Goal: Task Accomplishment & Management: Use online tool/utility

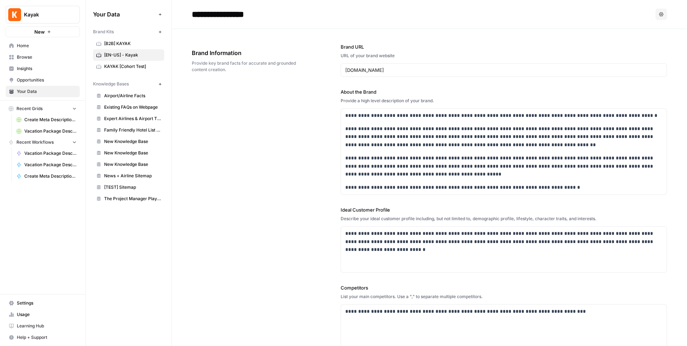
click at [147, 239] on div "Your Data Add Data Brand Kits New [B2B] KAYAK [EN-US] - Kayak KAYAK [Cohort Tes…" at bounding box center [128, 173] width 85 height 346
click at [126, 240] on div "Your Data Add Data Brand Kits New [B2B] KAYAK [EN-US] - Kayak KAYAK [Cohort Tes…" at bounding box center [128, 173] width 85 height 346
click at [158, 82] on icon "button" at bounding box center [160, 84] width 4 height 4
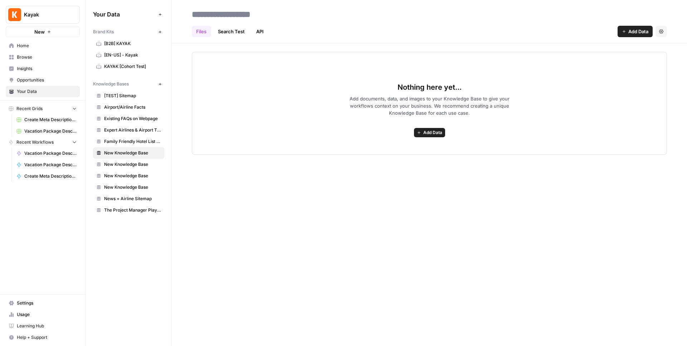
click at [241, 15] on input at bounding box center [246, 14] width 114 height 14
type input "**********"
click at [534, 198] on div "**********" at bounding box center [429, 173] width 515 height 346
click at [631, 34] on span "Add Data" at bounding box center [638, 31] width 20 height 7
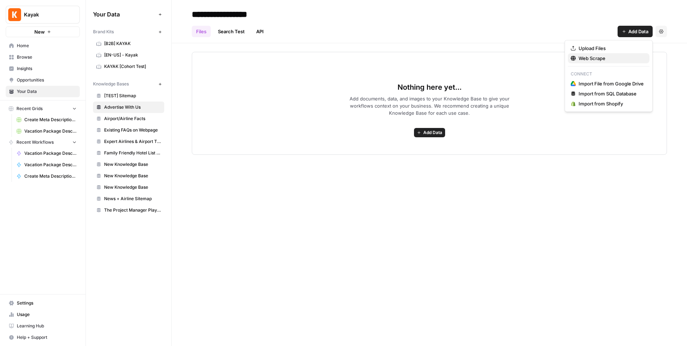
click at [604, 56] on span "Web Scrape" at bounding box center [610, 58] width 65 height 7
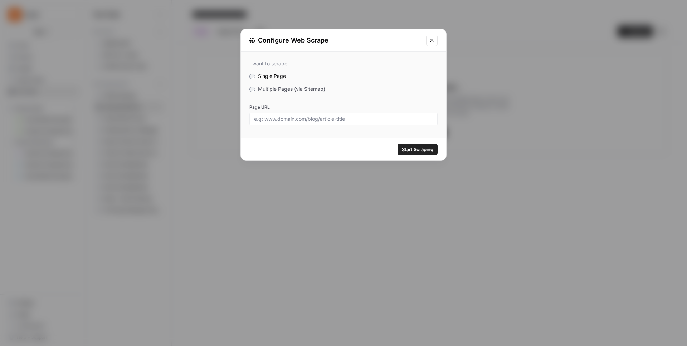
click at [282, 90] on span "Multiple Pages (via Sitemap)" at bounding box center [291, 89] width 67 height 6
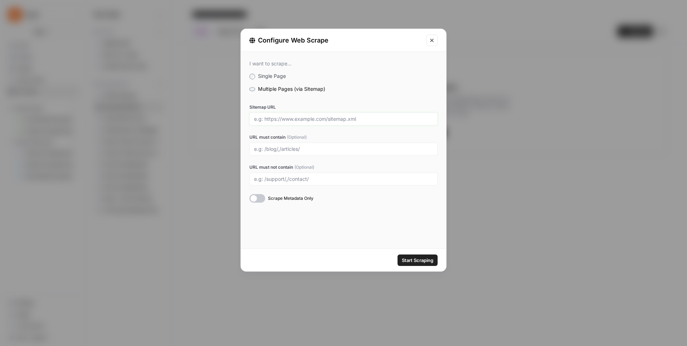
click at [310, 116] on input "Sitemap URL" at bounding box center [343, 119] width 179 height 6
paste input "https://www.kayak.co.uk/c/advertising/"
type input "https://www.kayak.co.uk/c/advertising/"
click at [377, 98] on div "I want to scrape... Single Page Multiple Pages (via Sitemap) Sitemap URL https:…" at bounding box center [343, 132] width 205 height 160
click at [262, 199] on div at bounding box center [257, 198] width 16 height 9
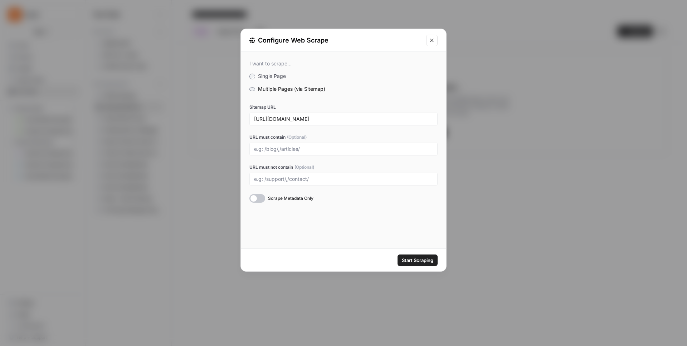
click at [398, 260] on button "Start Scraping" at bounding box center [417, 260] width 40 height 11
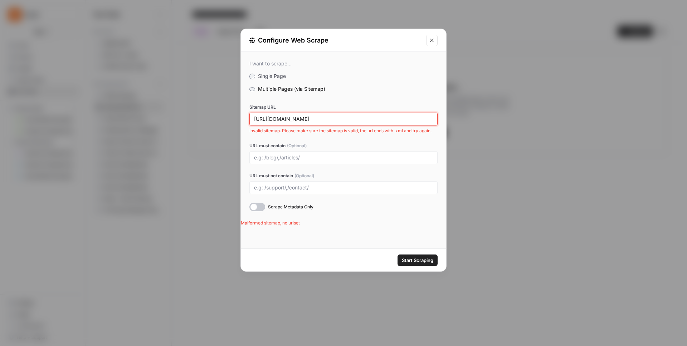
click at [366, 119] on input "https://www.kayak.co.uk/c/advertising/" at bounding box center [343, 119] width 179 height 6
drag, startPoint x: 378, startPoint y: 118, endPoint x: 240, endPoint y: 118, distance: 138.4
click at [240, 118] on div "Configure Web Scrape I want to scrape... Single Page Multiple Pages (via Sitema…" at bounding box center [343, 150] width 206 height 243
click at [354, 118] on input "https://www.kayak.co.uk/c/advertising/" at bounding box center [343, 119] width 179 height 6
click at [430, 40] on icon "Close modal" at bounding box center [432, 41] width 6 height 6
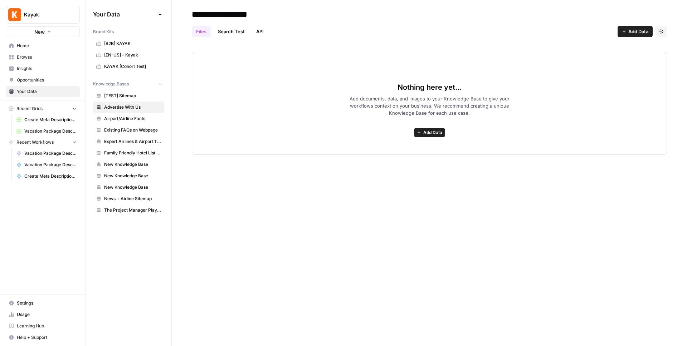
click at [235, 35] on link "Search Test" at bounding box center [231, 31] width 35 height 11
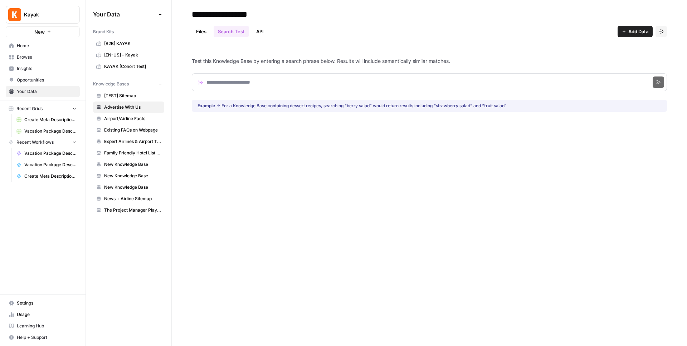
click at [267, 30] on link "API" at bounding box center [260, 31] width 16 height 11
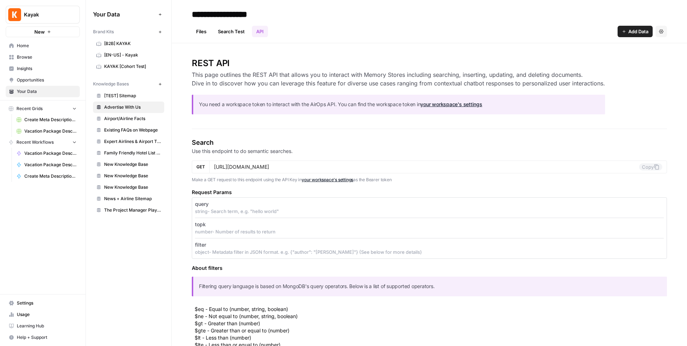
click at [206, 30] on link "Files" at bounding box center [201, 31] width 19 height 11
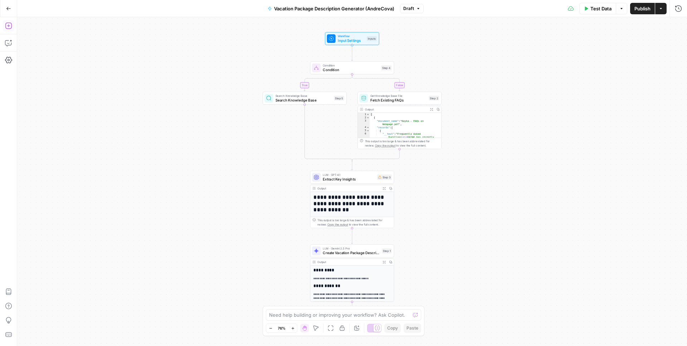
click at [9, 22] on icon "button" at bounding box center [8, 25] width 7 height 7
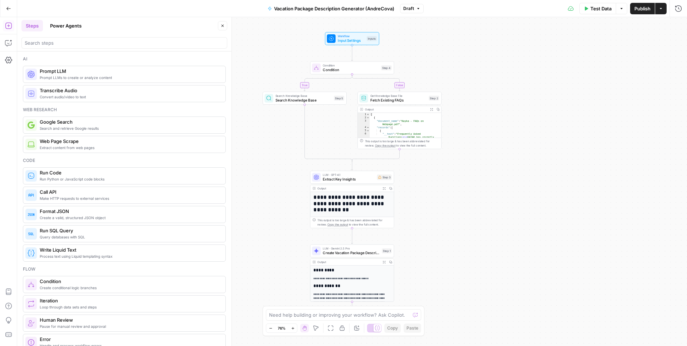
click at [339, 68] on span "Condition" at bounding box center [351, 69] width 56 height 5
click at [499, 59] on div "step_x.output === "value"" at bounding box center [488, 56] width 57 height 7
click at [352, 38] on span "Input Settings" at bounding box center [351, 40] width 27 height 5
click at [572, 138] on icon "button" at bounding box center [574, 137] width 4 height 4
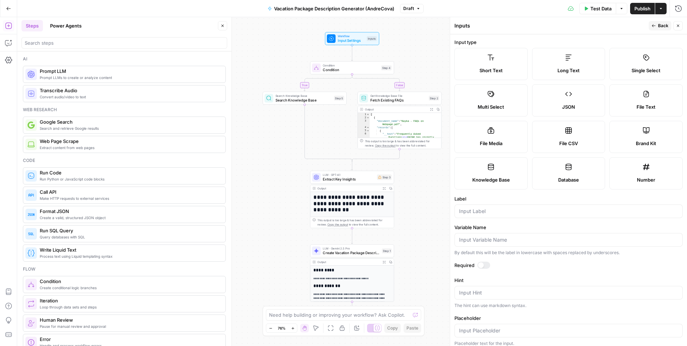
click at [660, 26] on span "Back" at bounding box center [663, 26] width 10 height 6
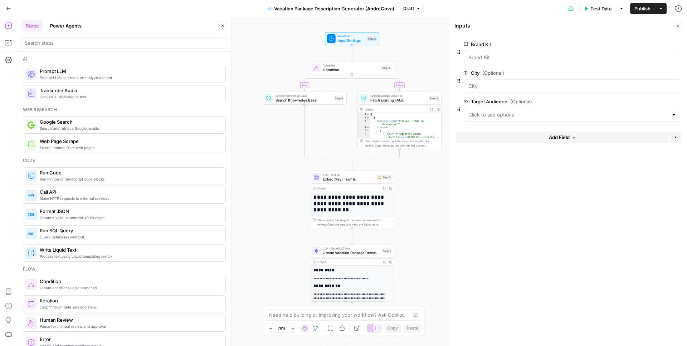
click at [570, 139] on button "Add Field" at bounding box center [562, 137] width 213 height 11
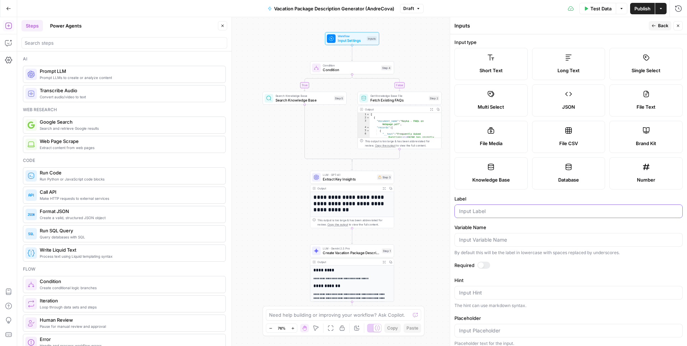
click at [491, 214] on input "Label" at bounding box center [568, 211] width 219 height 7
type input "Airline"
click at [663, 28] on span "Back" at bounding box center [663, 26] width 10 height 6
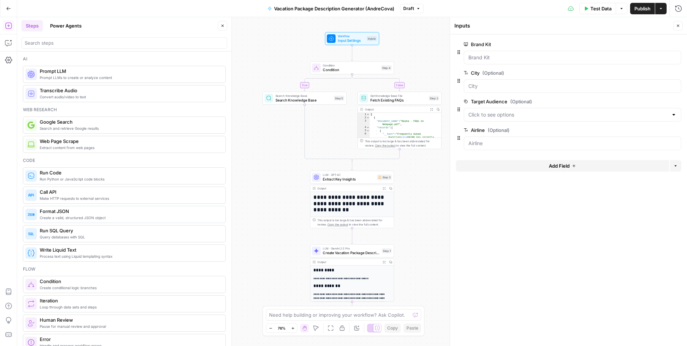
click at [529, 197] on form "Brand Kit edit field Delete group City (Optional) edit field Delete group Targe…" at bounding box center [568, 190] width 237 height 312
click at [289, 97] on span "Search Knowledge Base" at bounding box center [303, 99] width 57 height 5
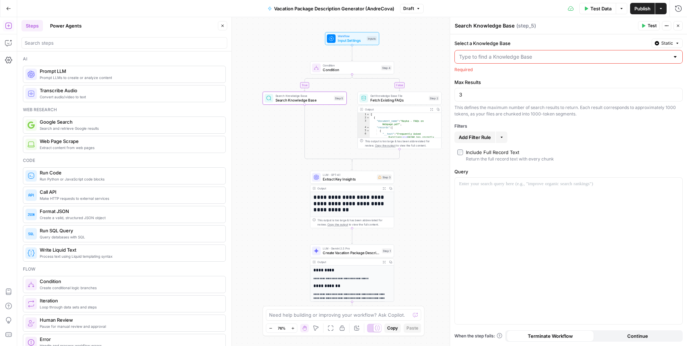
click at [488, 57] on input "Select a Knowledge Base" at bounding box center [564, 56] width 210 height 7
click at [475, 265] on div at bounding box center [568, 251] width 227 height 147
click at [419, 238] on div "true false Workflow Input Settings Inputs Condition Condition Step 4 Search Kno…" at bounding box center [352, 181] width 670 height 329
click at [680, 25] on button "Close" at bounding box center [677, 25] width 9 height 9
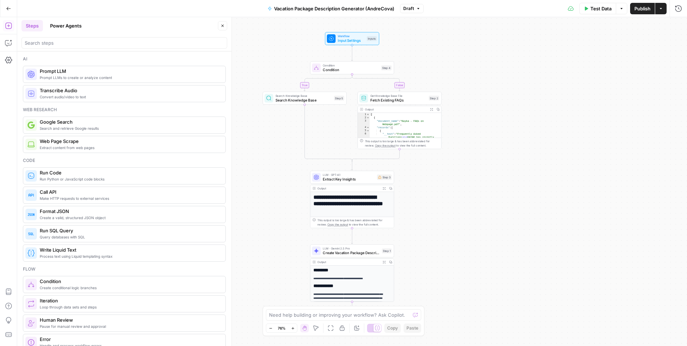
click at [334, 69] on span "Condition" at bounding box center [351, 69] width 56 height 5
click at [579, 60] on div at bounding box center [568, 68] width 222 height 30
type textarea "*"
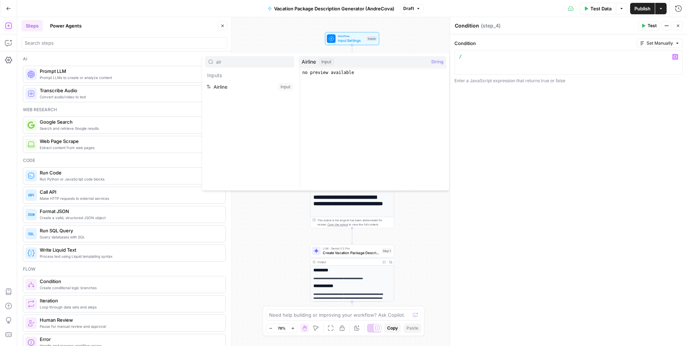
type input "air"
click at [258, 87] on button "Select variable Airline" at bounding box center [249, 86] width 89 height 11
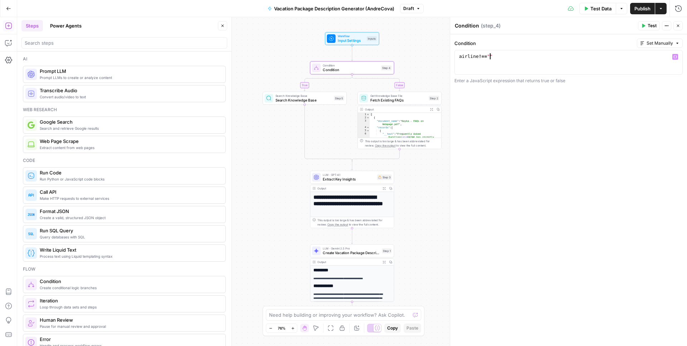
scroll to position [0, 2]
type textarea "**********"
click at [680, 26] on button "Close" at bounding box center [677, 25] width 9 height 9
click at [320, 97] on span "Search Knowledge Base" at bounding box center [303, 99] width 57 height 5
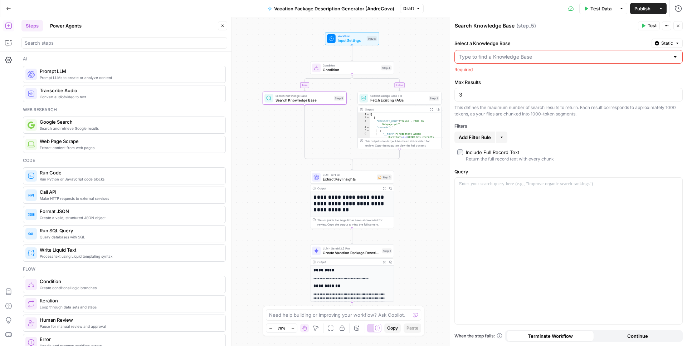
click at [588, 56] on input "Select a Knowledge Base" at bounding box center [564, 56] width 210 height 7
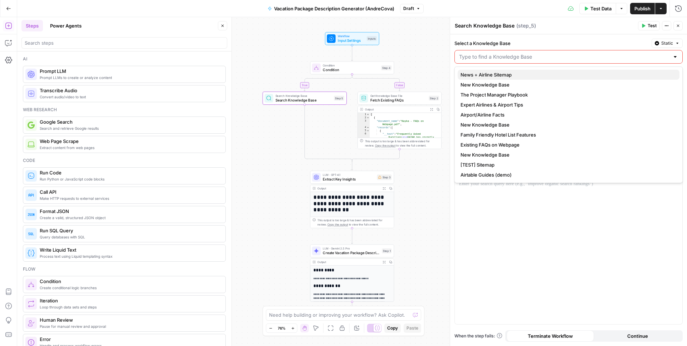
click at [515, 71] on span "News + Airline Sitemap" at bounding box center [566, 74] width 213 height 7
type input "News + Airline Sitemap"
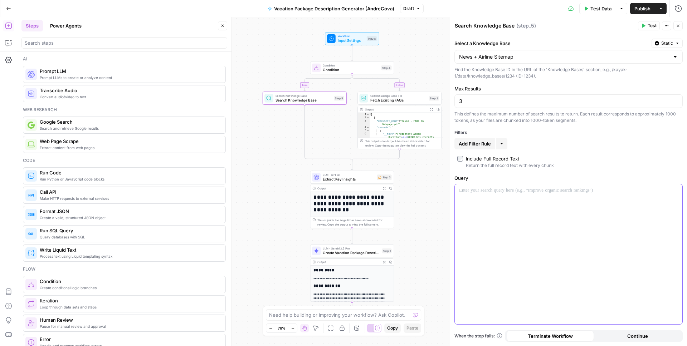
click at [574, 240] on div at bounding box center [568, 254] width 227 height 140
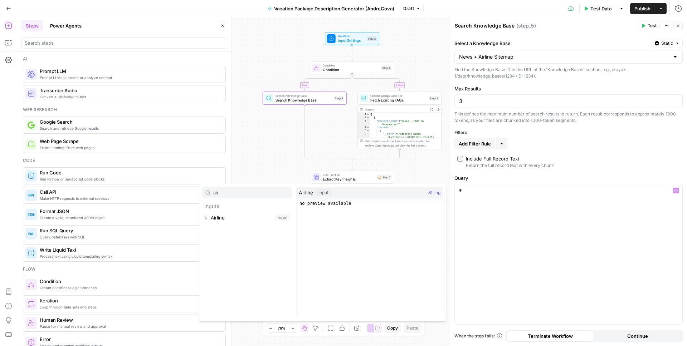
type input "air"
click at [231, 217] on button "Select variable Airline" at bounding box center [246, 217] width 89 height 11
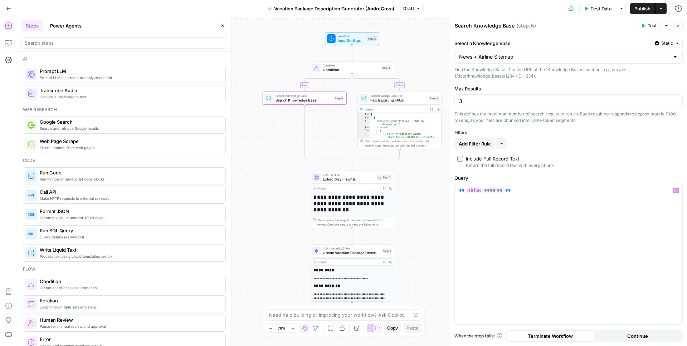
click at [679, 26] on icon "button" at bounding box center [678, 26] width 4 height 4
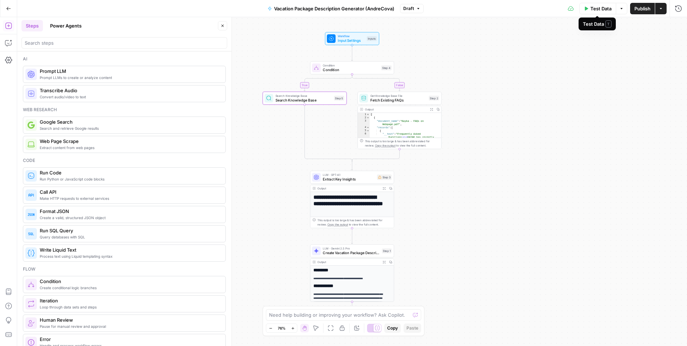
click at [611, 8] on span "Test Data" at bounding box center [600, 8] width 21 height 7
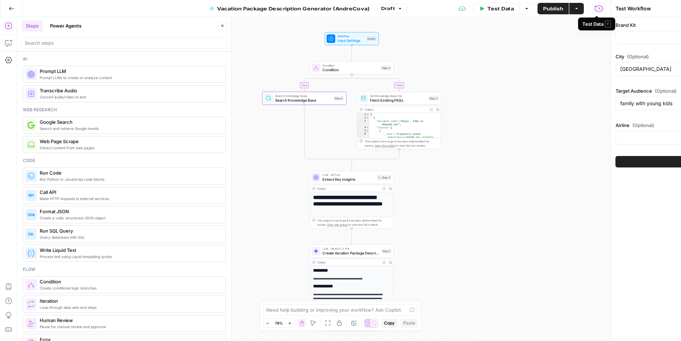
type input "[B2B] KAYAK"
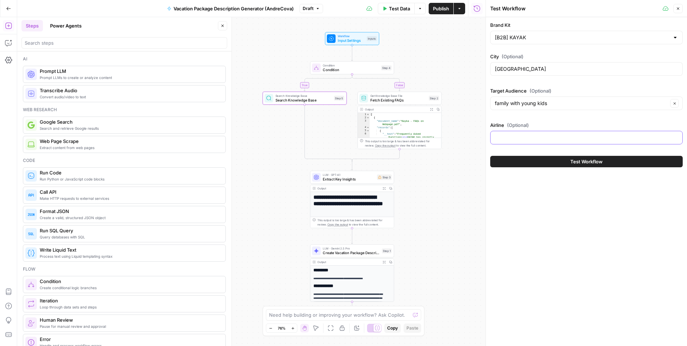
click at [518, 137] on input "Airline (Optional)" at bounding box center [586, 137] width 183 height 7
type input "Solomon Airlines"
click at [679, 9] on icon "button" at bounding box center [678, 8] width 4 height 4
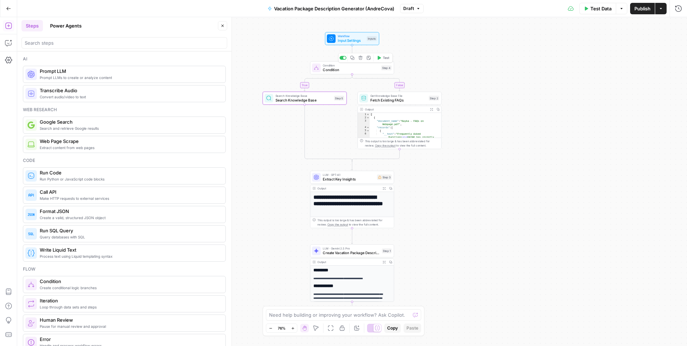
click at [384, 59] on span "Test" at bounding box center [386, 57] width 6 height 5
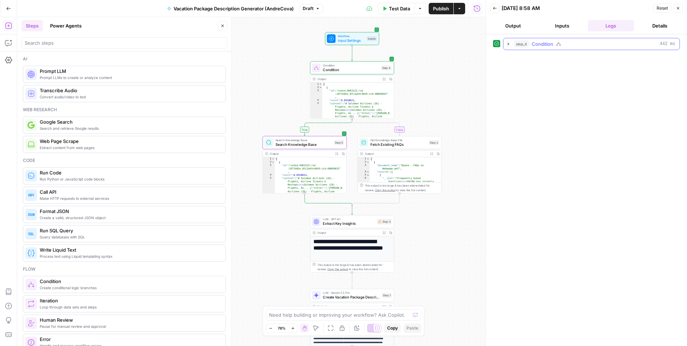
click at [511, 43] on icon "button" at bounding box center [508, 44] width 6 height 6
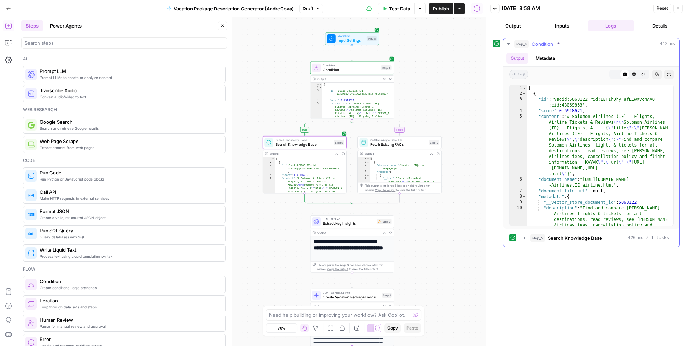
click at [547, 55] on button "Metadata" at bounding box center [545, 58] width 28 height 11
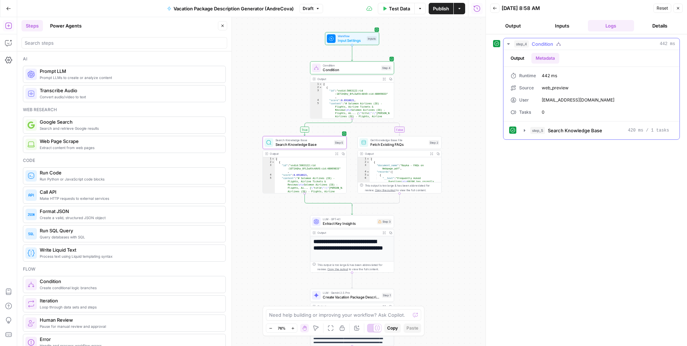
click at [514, 58] on button "Output" at bounding box center [517, 58] width 22 height 11
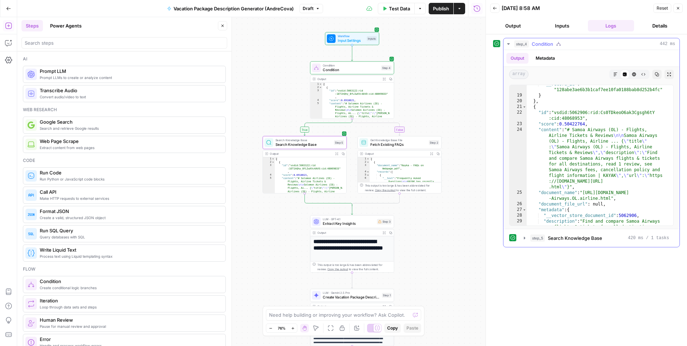
scroll to position [205, 0]
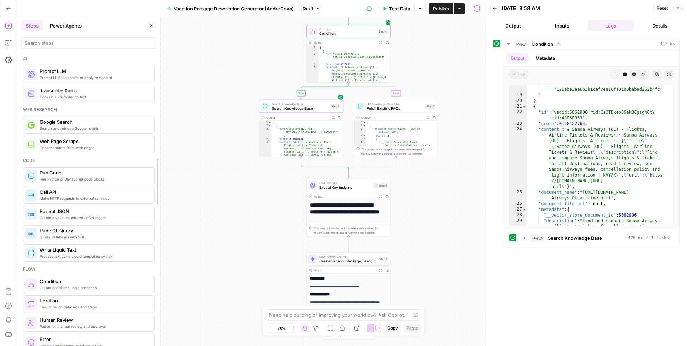
drag, startPoint x: 230, startPoint y: 152, endPoint x: 159, endPoint y: 161, distance: 71.7
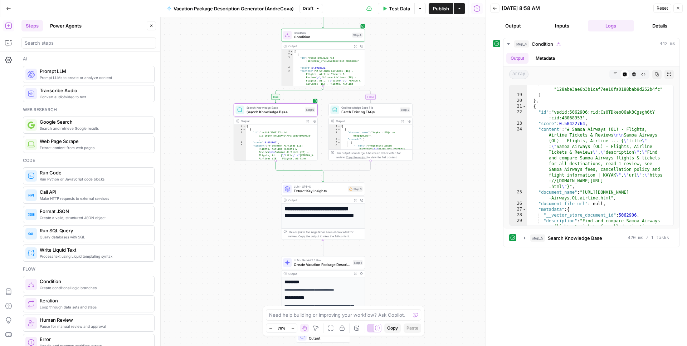
drag, startPoint x: 216, startPoint y: 131, endPoint x: 183, endPoint y: 135, distance: 33.2
click at [183, 135] on div "true false Workflow Input Settings Inputs Condition Condition Step 4 Output Exp…" at bounding box center [251, 181] width 468 height 329
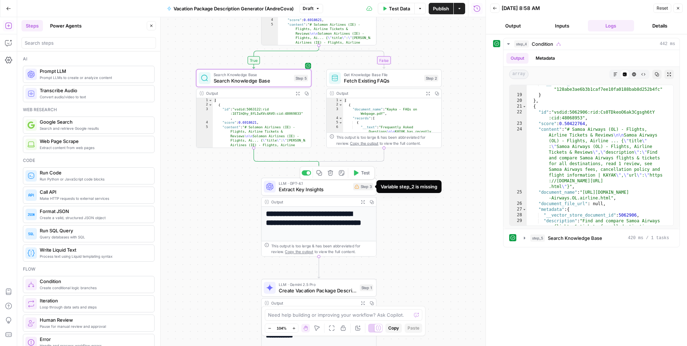
click at [357, 187] on icon at bounding box center [356, 187] width 4 height 4
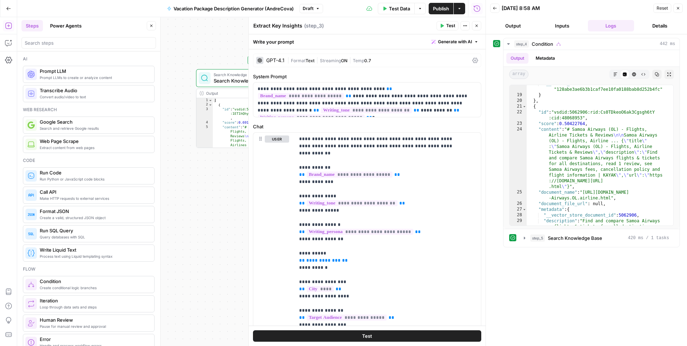
click at [476, 29] on button "Close" at bounding box center [476, 25] width 9 height 9
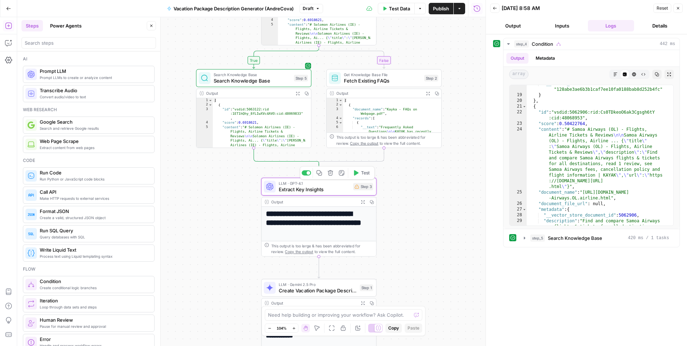
click at [324, 187] on span "Extract Key Insights" at bounding box center [315, 190] width 72 height 8
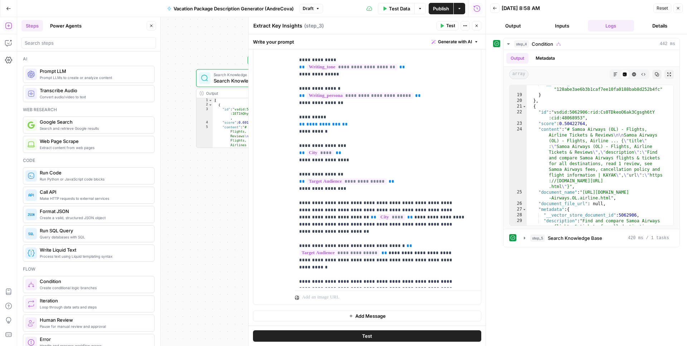
scroll to position [0, 0]
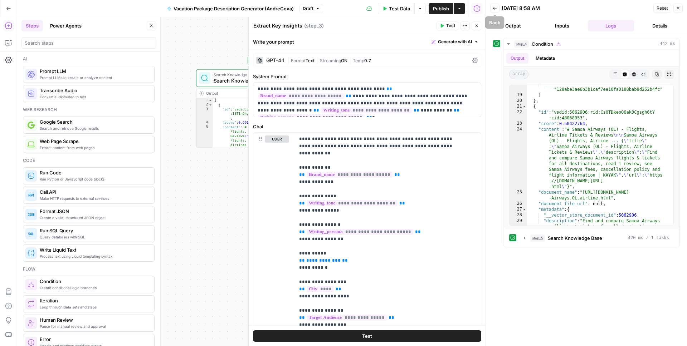
click at [476, 27] on icon "button" at bounding box center [476, 26] width 4 height 4
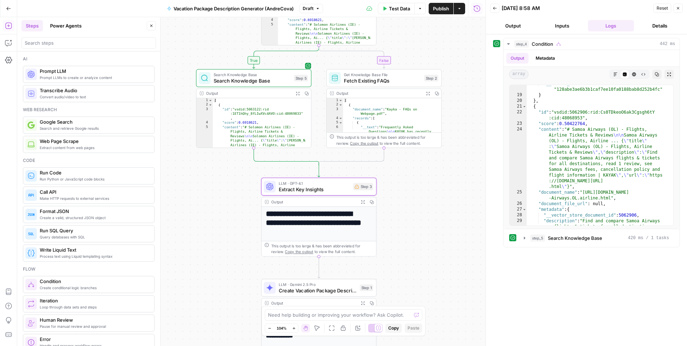
click at [679, 10] on button "Close" at bounding box center [677, 8] width 9 height 9
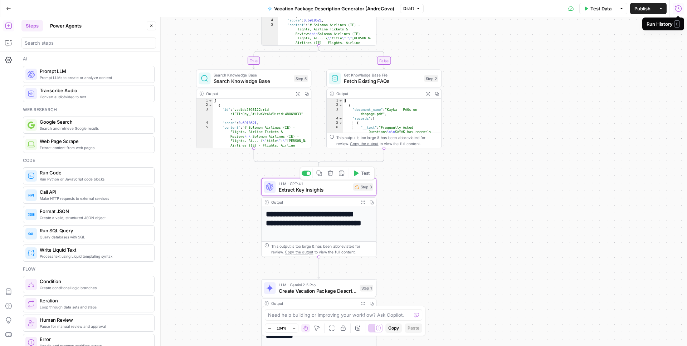
click at [430, 233] on div "true false Workflow Input Settings Inputs Condition Condition Step 4 Output Exp…" at bounding box center [352, 181] width 670 height 329
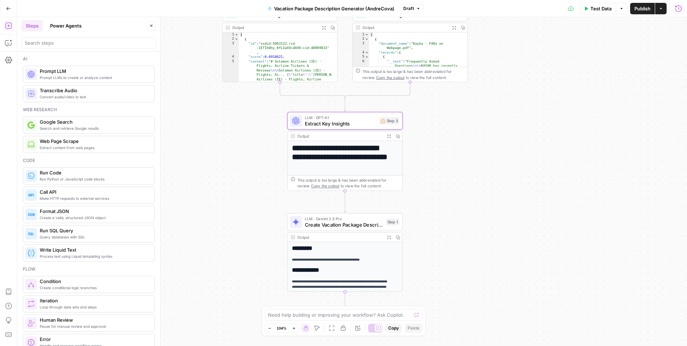
drag, startPoint x: 427, startPoint y: 242, endPoint x: 454, endPoint y: 178, distance: 69.6
click at [454, 178] on div "true false Workflow Input Settings Inputs Condition Condition Step 4 Output Exp…" at bounding box center [352, 181] width 670 height 329
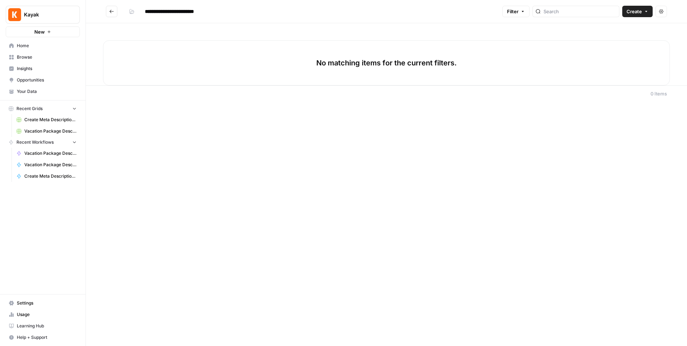
click at [26, 59] on span "Browse" at bounding box center [47, 57] width 60 height 6
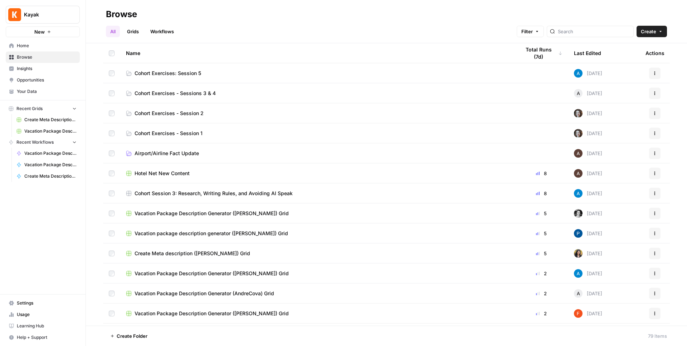
click at [186, 73] on span "Cohort Exercises: Session 5" at bounding box center [167, 73] width 67 height 7
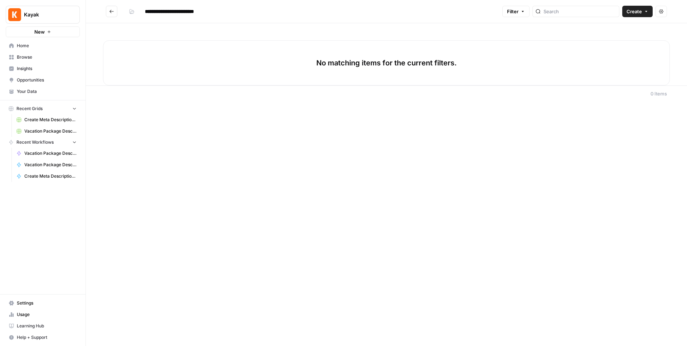
click at [502, 177] on div "**********" at bounding box center [386, 173] width 601 height 346
click at [647, 16] on button "Create" at bounding box center [637, 11] width 30 height 11
click at [615, 29] on span "Grid" at bounding box center [623, 28] width 40 height 7
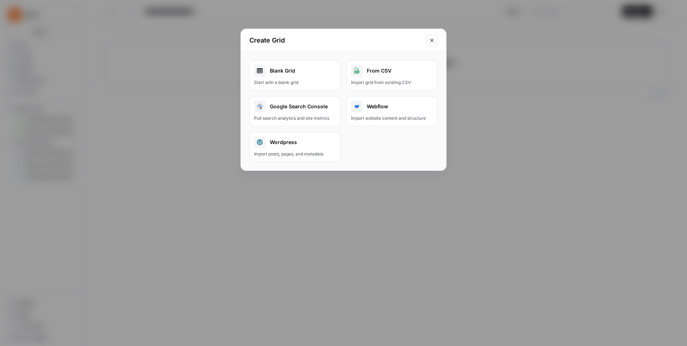
click at [304, 82] on div "Start with a blank grid" at bounding box center [295, 82] width 82 height 6
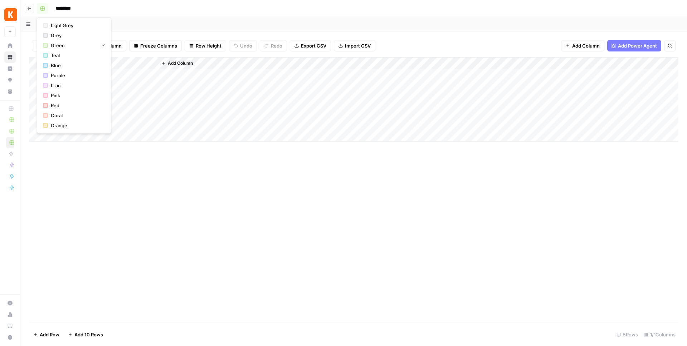
click at [45, 9] on icon "button" at bounding box center [42, 8] width 5 height 5
click at [54, 64] on span "Blue" at bounding box center [77, 65] width 52 height 7
click at [70, 13] on input "********" at bounding box center [73, 8] width 40 height 11
click at [87, 8] on input "********" at bounding box center [73, 8] width 40 height 11
click at [87, 9] on input "********" at bounding box center [73, 8] width 40 height 11
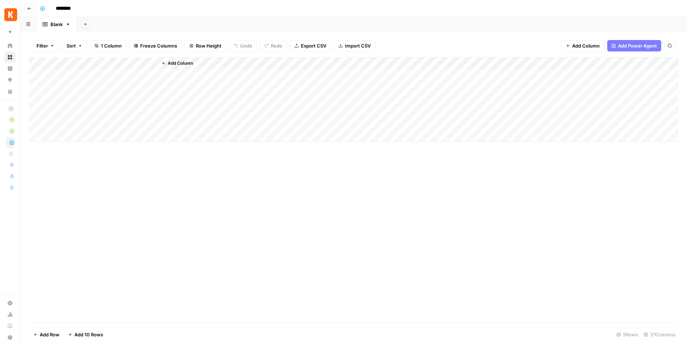
click at [87, 9] on input "********" at bounding box center [73, 8] width 40 height 11
click at [127, 5] on input "**********" at bounding box center [107, 8] width 108 height 11
click at [139, 8] on input "**********" at bounding box center [107, 8] width 108 height 11
type input "**********"
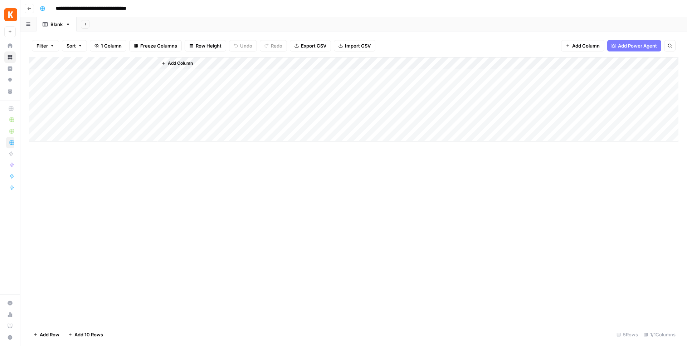
click at [73, 62] on div "Add Column" at bounding box center [353, 99] width 649 height 84
click at [73, 79] on input "Title" at bounding box center [96, 80] width 73 height 7
type input "Topic"
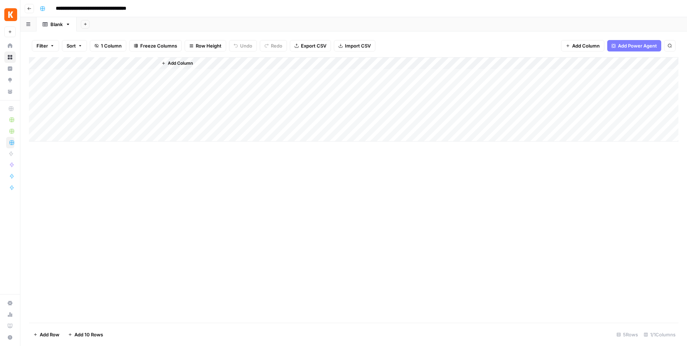
click at [158, 63] on div "Add Column" at bounding box center [417, 99] width 521 height 84
drag, startPoint x: 156, startPoint y: 63, endPoint x: 114, endPoint y: 70, distance: 42.7
click at [114, 70] on div "Add Column" at bounding box center [353, 99] width 649 height 84
click at [467, 209] on div "Add Column" at bounding box center [353, 190] width 649 height 266
click at [528, 205] on div "Add Column" at bounding box center [353, 190] width 649 height 266
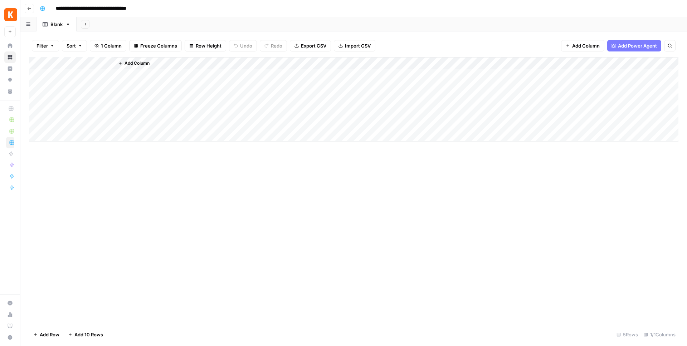
click at [77, 74] on div "Add Column" at bounding box center [353, 99] width 649 height 84
click at [87, 75] on div "Add Column" at bounding box center [353, 99] width 649 height 84
type textarea "**********"
click at [92, 89] on div "Add Column" at bounding box center [353, 99] width 649 height 84
type textarea "**********"
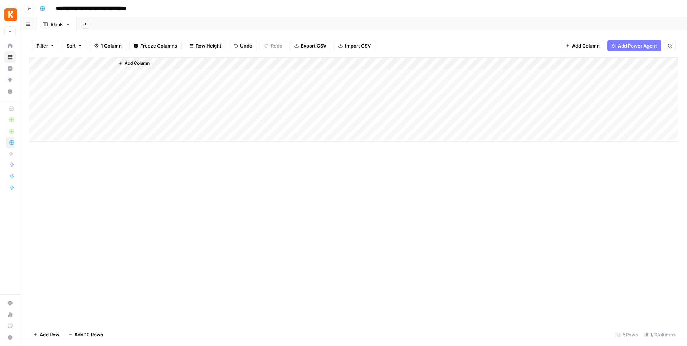
click at [75, 98] on div "Add Column" at bounding box center [353, 99] width 649 height 84
type textarea "**********"
click at [77, 109] on div "Add Column" at bounding box center [353, 99] width 649 height 84
click at [210, 180] on div "Add Column" at bounding box center [353, 190] width 649 height 266
click at [137, 62] on span "Add Column" at bounding box center [136, 63] width 25 height 6
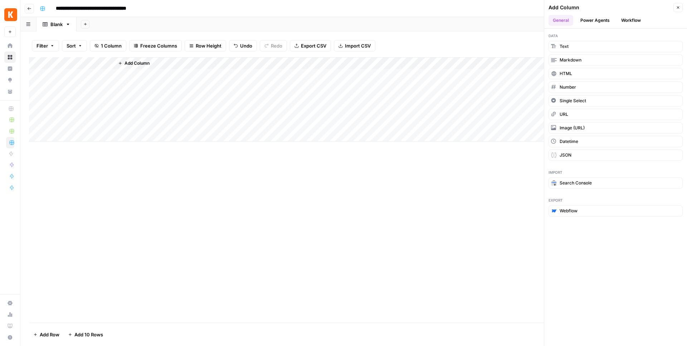
click at [598, 17] on button "Power Agents" at bounding box center [595, 20] width 38 height 11
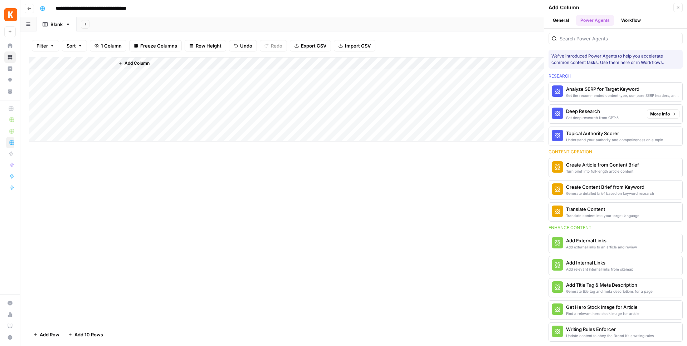
click at [604, 114] on div "Deep Research" at bounding box center [592, 111] width 53 height 7
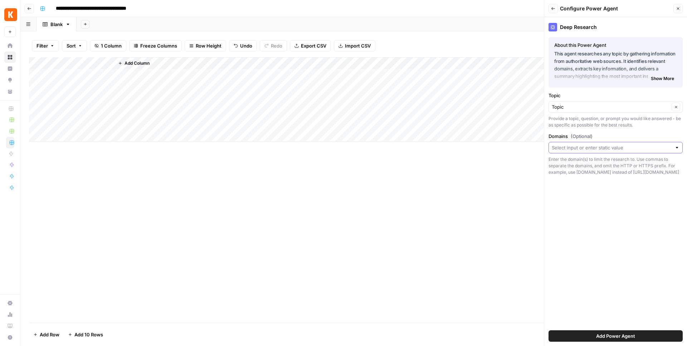
click at [593, 145] on input "Domains (Optional)" at bounding box center [612, 147] width 120 height 7
click at [609, 213] on div "Deep Research About this Power Agent This agent researches any topic by gatheri…" at bounding box center [615, 181] width 143 height 329
click at [589, 197] on div "Deep Research About this Power Agent This agent researches any topic by gatheri…" at bounding box center [615, 181] width 143 height 329
click at [625, 336] on span "Add Power Agent" at bounding box center [615, 336] width 39 height 7
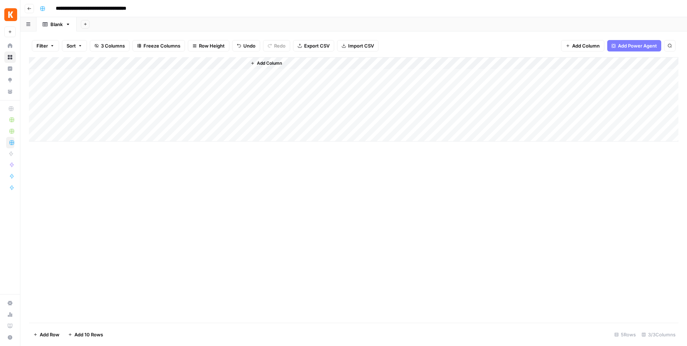
click at [147, 98] on div "Add Column" at bounding box center [353, 99] width 649 height 84
click at [165, 98] on div "Add Column" at bounding box center [353, 99] width 649 height 84
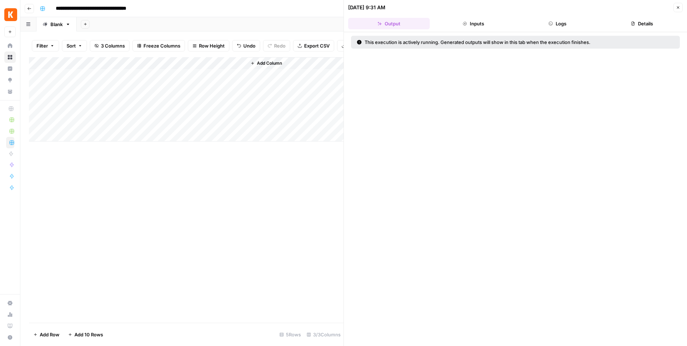
click at [469, 24] on button "Inputs" at bounding box center [473, 23] width 82 height 11
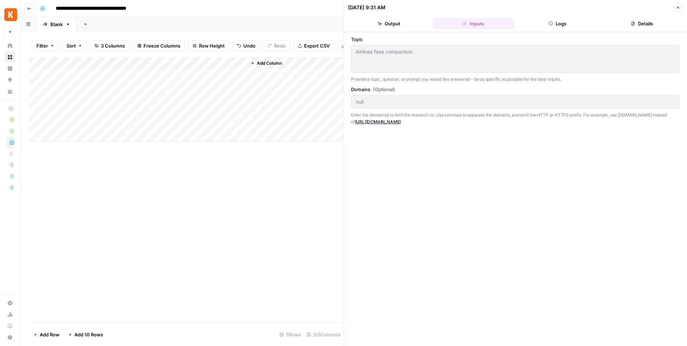
click at [553, 22] on button "Logs" at bounding box center [558, 23] width 82 height 11
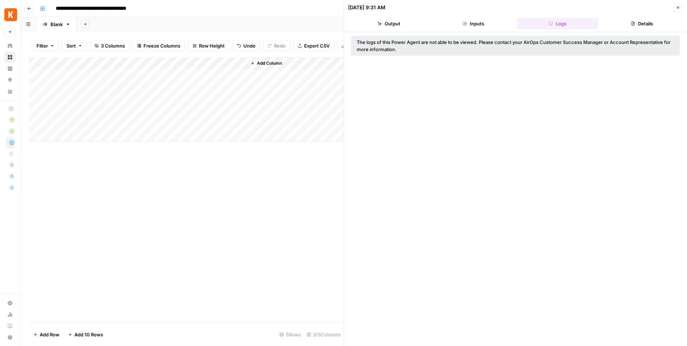
click at [677, 9] on icon "button" at bounding box center [678, 7] width 4 height 4
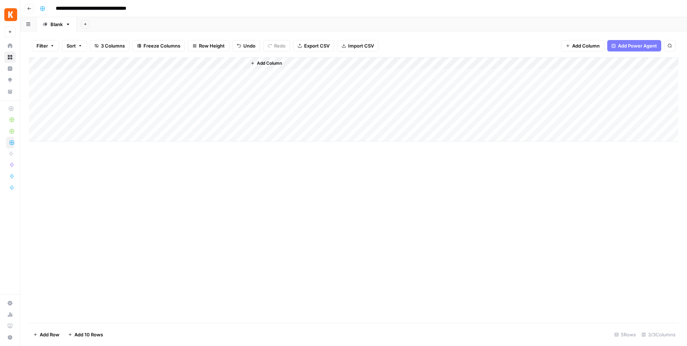
click at [174, 62] on div "Add Column" at bounding box center [353, 99] width 649 height 84
click at [206, 164] on div "Add Column" at bounding box center [353, 190] width 649 height 266
click at [145, 59] on div "Add Column" at bounding box center [353, 99] width 649 height 84
click at [152, 64] on div at bounding box center [148, 64] width 68 height 14
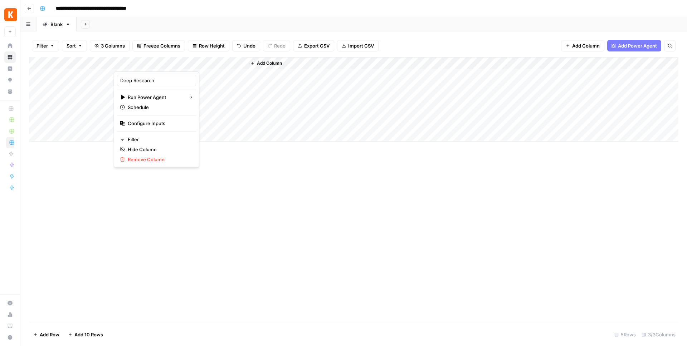
click at [163, 62] on div at bounding box center [148, 64] width 68 height 14
click at [282, 209] on div "Add Column" at bounding box center [353, 190] width 649 height 266
click at [151, 65] on div "Add Column" at bounding box center [353, 99] width 649 height 84
click at [244, 173] on div "Add Column" at bounding box center [353, 190] width 649 height 266
click at [166, 62] on div "Add Column" at bounding box center [353, 99] width 649 height 84
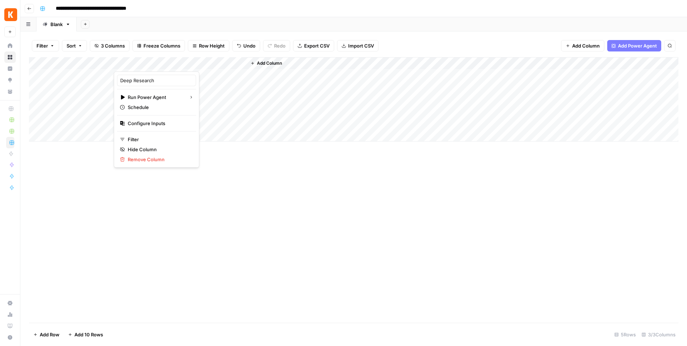
click at [436, 203] on div "Add Column" at bounding box center [353, 190] width 649 height 266
click at [432, 215] on div "Add Column" at bounding box center [353, 190] width 649 height 266
click at [303, 184] on div "Add Column" at bounding box center [353, 190] width 649 height 266
click at [153, 64] on div "Add Column" at bounding box center [353, 99] width 649 height 84
click at [248, 218] on div "Add Column" at bounding box center [353, 190] width 649 height 266
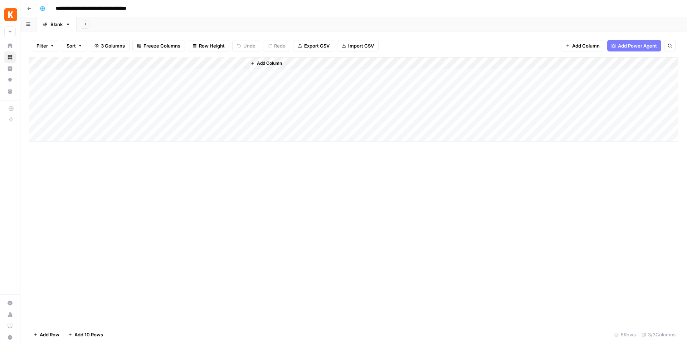
click at [156, 63] on div "Add Column" at bounding box center [353, 99] width 649 height 84
click at [373, 165] on div "Add Column" at bounding box center [353, 190] width 649 height 266
click at [163, 62] on div "Add Column" at bounding box center [353, 99] width 649 height 84
click at [167, 62] on div at bounding box center [148, 64] width 68 height 14
click at [166, 63] on div at bounding box center [148, 64] width 68 height 14
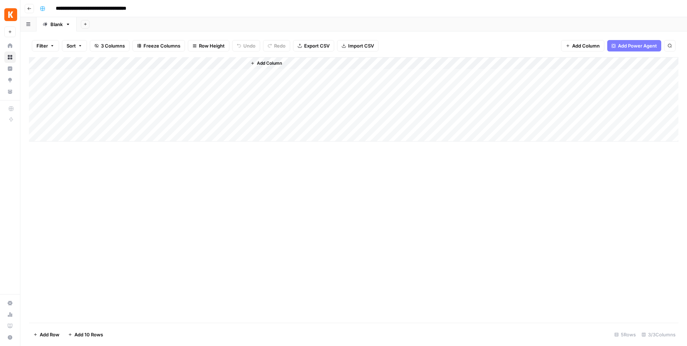
click at [312, 199] on div "Add Column" at bounding box center [353, 190] width 649 height 266
click at [156, 62] on div "Add Column" at bounding box center [353, 99] width 649 height 84
click at [227, 172] on div "Add Column" at bounding box center [353, 190] width 649 height 266
click at [175, 98] on div "Add Column" at bounding box center [353, 99] width 649 height 84
click at [426, 211] on div "Add Column" at bounding box center [353, 190] width 649 height 266
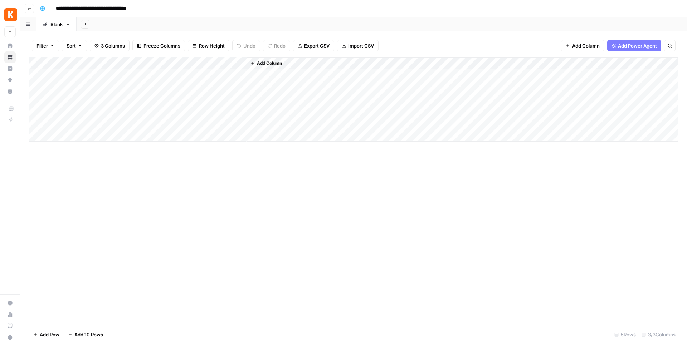
click at [168, 62] on div "Add Column" at bounding box center [353, 99] width 649 height 84
click at [155, 160] on span "Remove Column" at bounding box center [159, 159] width 63 height 7
click at [313, 79] on span "Delete" at bounding box center [317, 80] width 15 height 7
click at [476, 209] on div "Add Column" at bounding box center [353, 190] width 649 height 266
click at [589, 46] on span "Add Column" at bounding box center [586, 45] width 28 height 7
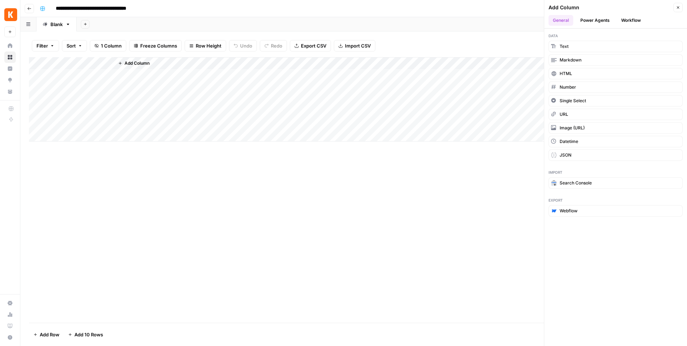
click at [600, 20] on button "Power Agents" at bounding box center [595, 20] width 38 height 11
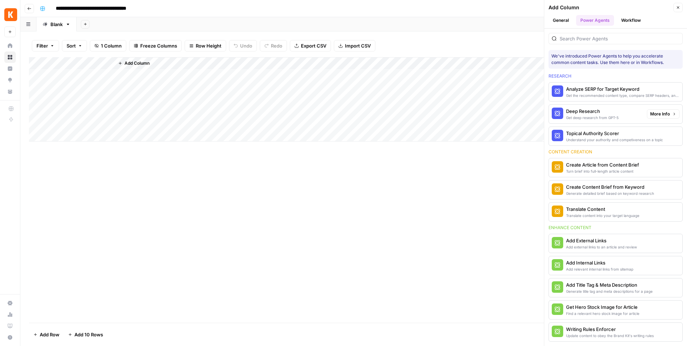
click at [602, 113] on div "Deep Research" at bounding box center [592, 111] width 53 height 7
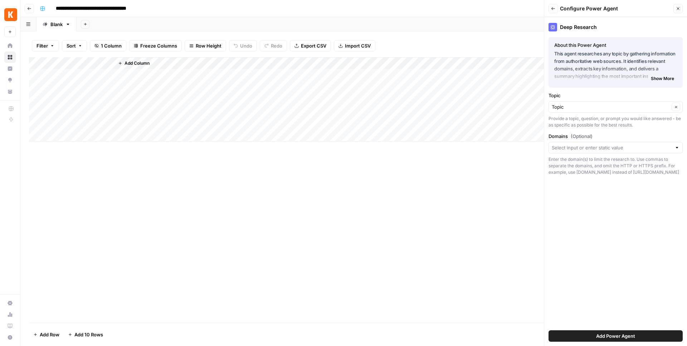
click at [635, 338] on button "Add Power Agent" at bounding box center [615, 336] width 134 height 11
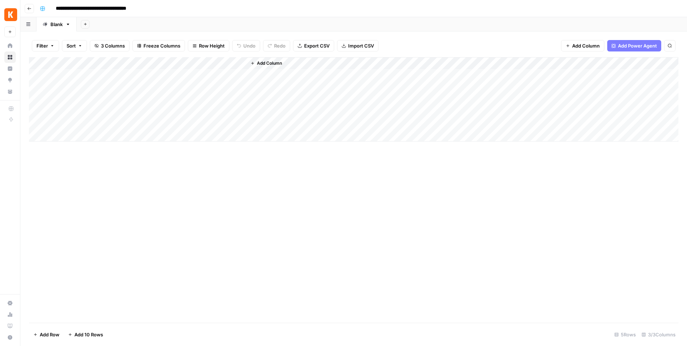
click at [149, 64] on div "Add Column" at bounding box center [353, 99] width 649 height 84
click at [347, 207] on div "Add Column" at bounding box center [353, 190] width 649 height 266
click at [530, 171] on div "Add Column" at bounding box center [353, 190] width 649 height 266
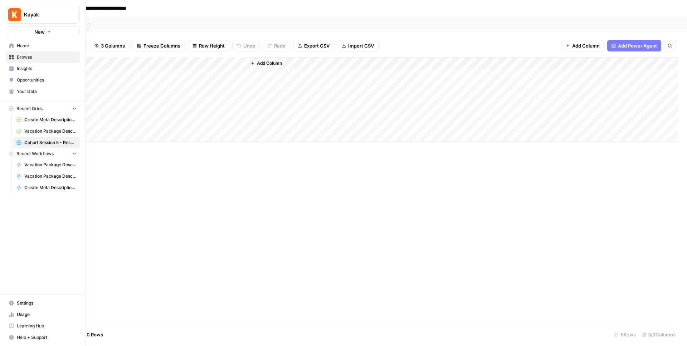
click at [15, 57] on link "Browse" at bounding box center [43, 57] width 74 height 11
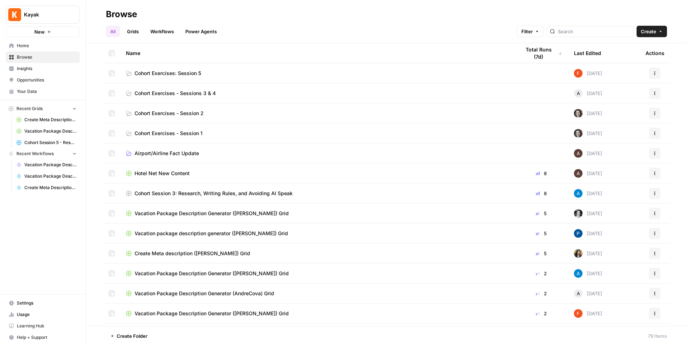
click at [189, 72] on span "Cohort Exercises: Session 5" at bounding box center [167, 73] width 67 height 7
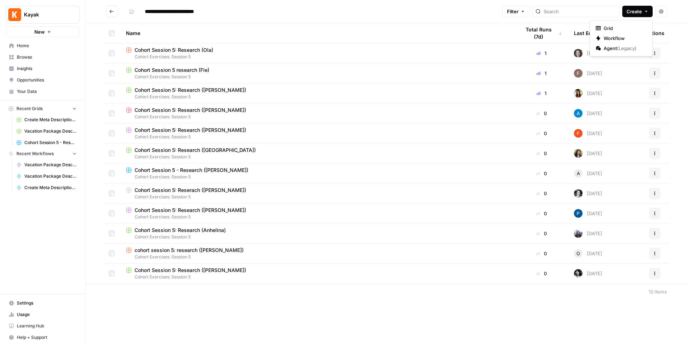
click at [646, 14] on button "Create" at bounding box center [637, 11] width 30 height 11
click at [621, 36] on span "Workflow" at bounding box center [623, 38] width 40 height 7
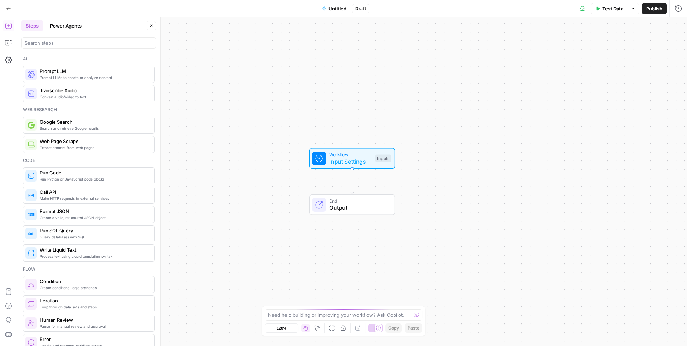
click at [332, 6] on span "Untitled" at bounding box center [337, 8] width 18 height 7
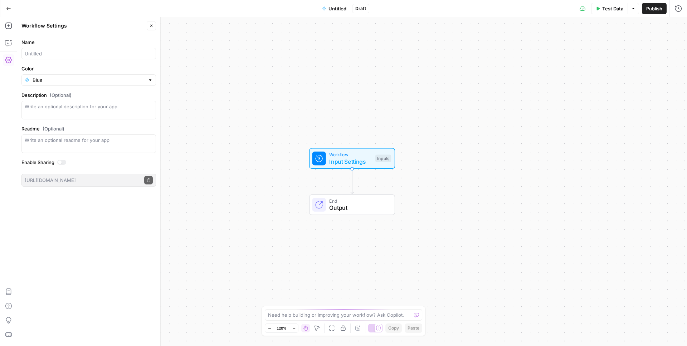
click at [102, 49] on div at bounding box center [88, 53] width 134 height 11
type input "Company Research (AndreCova)"
click at [147, 268] on div "Name Company Research (AndreCova) Color Blue Description (Optional) Readme (Opt…" at bounding box center [88, 190] width 143 height 312
click at [151, 26] on icon "button" at bounding box center [151, 26] width 4 height 4
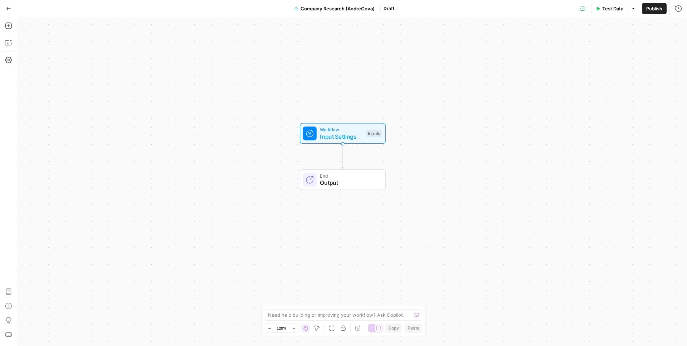
drag, startPoint x: 451, startPoint y: 209, endPoint x: 437, endPoint y: 165, distance: 46.2
click at [437, 169] on div "Workflow Input Settings Inputs End Output" at bounding box center [352, 181] width 670 height 329
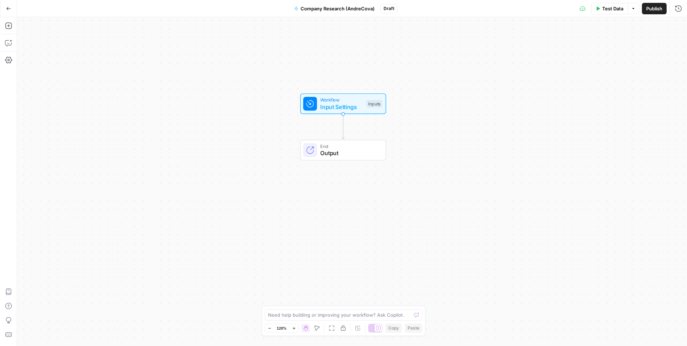
drag, startPoint x: 438, startPoint y: 199, endPoint x: 443, endPoint y: 183, distance: 16.2
click at [443, 183] on div "Workflow Input Settings Inputs End Output" at bounding box center [352, 181] width 670 height 329
click at [341, 93] on div "Test Step" at bounding box center [362, 87] width 43 height 15
click at [334, 99] on span "Workflow" at bounding box center [341, 100] width 43 height 7
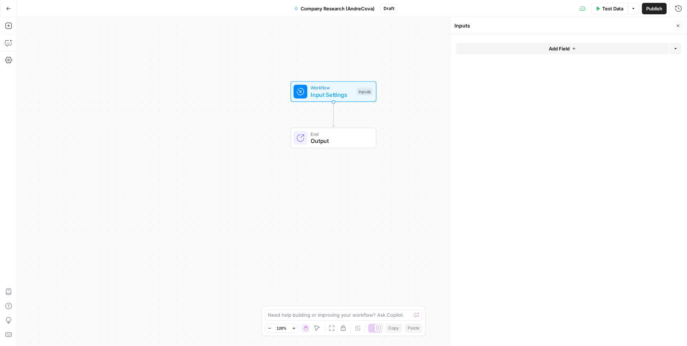
drag, startPoint x: 415, startPoint y: 133, endPoint x: 405, endPoint y: 121, distance: 15.5
click at [405, 121] on div "Workflow Input Settings Inputs End Output" at bounding box center [352, 181] width 670 height 329
click at [598, 45] on button "Add Field" at bounding box center [562, 48] width 213 height 11
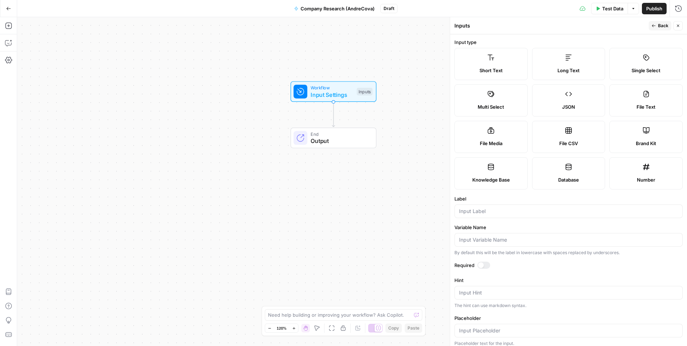
click at [503, 218] on form "Input type Short Text Long Text Single Select Multi Select JSON File Text File …" at bounding box center [568, 190] width 237 height 312
click at [504, 210] on input "Label" at bounding box center [568, 211] width 219 height 7
type input "Company Name"
click at [657, 28] on button "Back" at bounding box center [659, 25] width 23 height 9
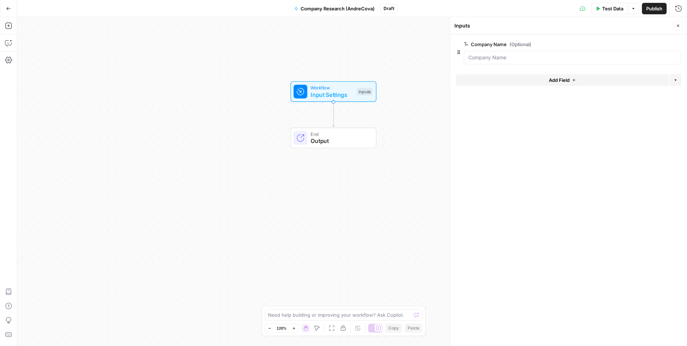
click at [620, 171] on form "Company Name (Optional) edit field Delete group Add Field Options" at bounding box center [568, 190] width 237 height 312
click at [677, 22] on button "Close" at bounding box center [677, 25] width 9 height 9
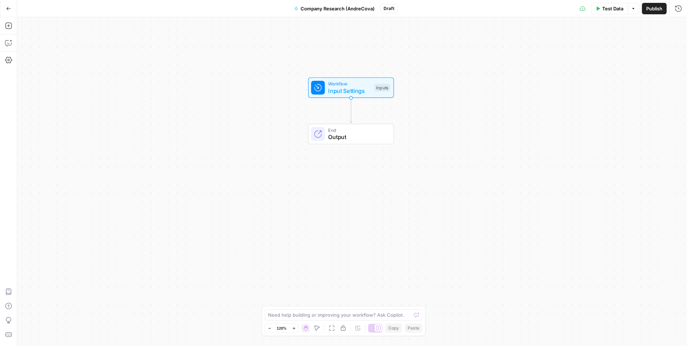
drag, startPoint x: 421, startPoint y: 119, endPoint x: 439, endPoint y: 116, distance: 18.0
click at [439, 116] on div "Workflow Input Settings Inputs End Output" at bounding box center [352, 181] width 670 height 329
click at [4, 28] on button "Add Steps" at bounding box center [8, 25] width 11 height 11
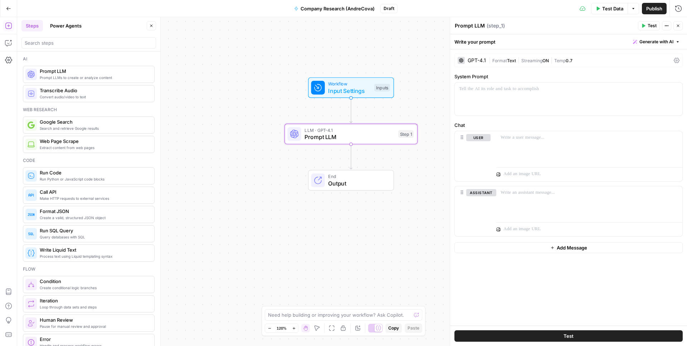
click at [477, 60] on div "GPT-4.1" at bounding box center [477, 60] width 18 height 5
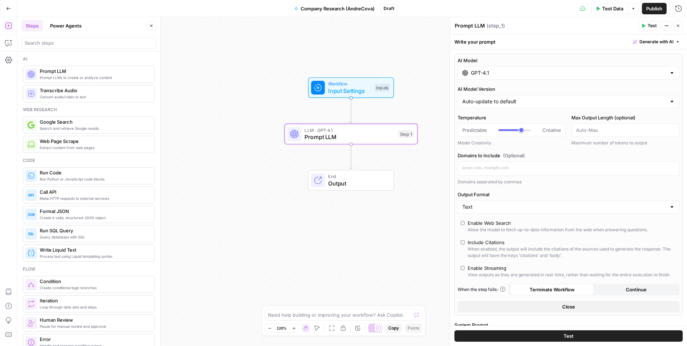
click at [527, 77] on div "GPT-4.1" at bounding box center [568, 73] width 222 height 14
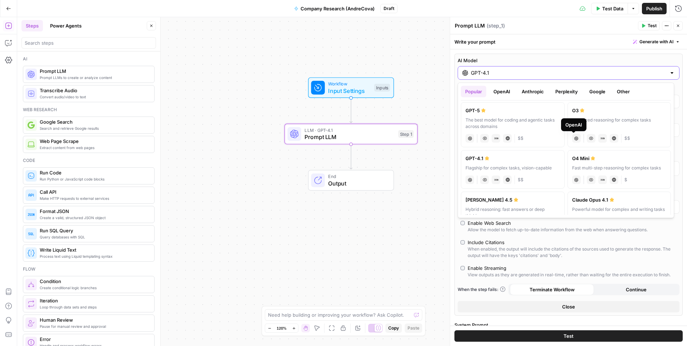
scroll to position [1, 0]
click at [539, 125] on div "The best model for coding and agentic tasks across domains" at bounding box center [512, 123] width 94 height 13
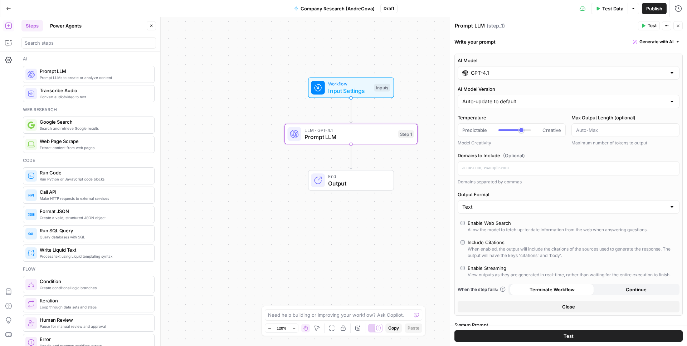
type input "GPT-5"
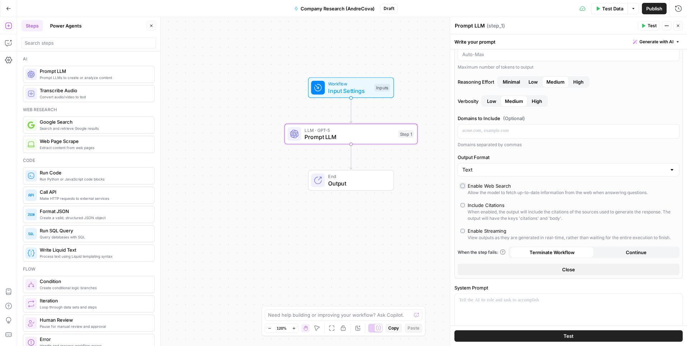
scroll to position [76, 0]
click at [576, 270] on button "Close" at bounding box center [568, 269] width 222 height 11
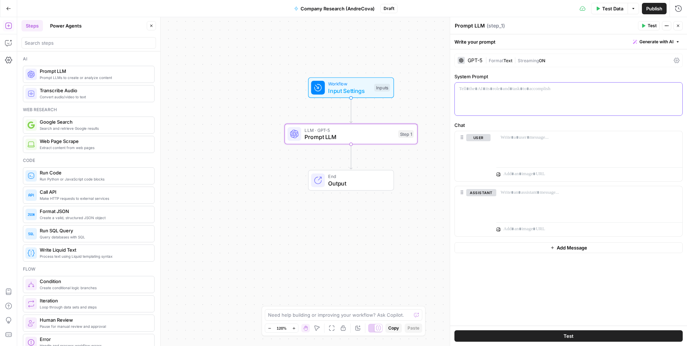
click at [544, 103] on div at bounding box center [568, 99] width 227 height 33
paste div
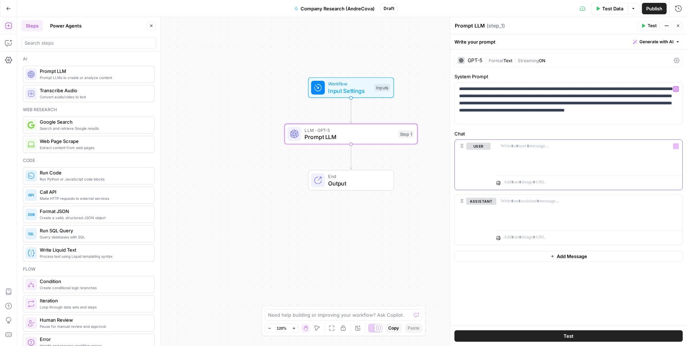
click at [606, 156] on div at bounding box center [589, 156] width 186 height 33
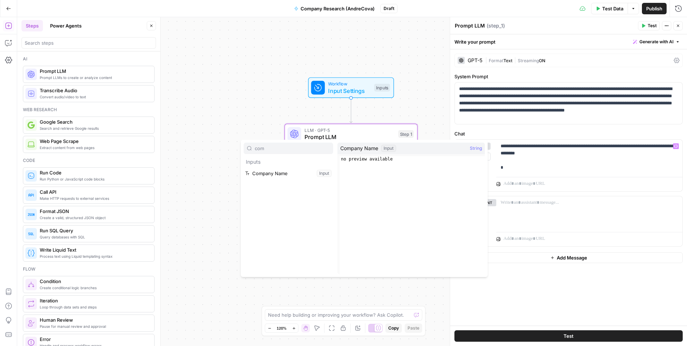
type input "com"
click at [302, 171] on button "Select variable Company Name" at bounding box center [288, 173] width 89 height 11
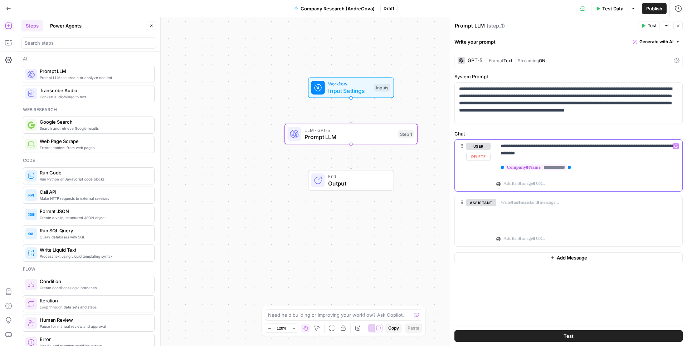
click at [622, 159] on p "**********" at bounding box center [588, 157] width 177 height 29
click at [628, 168] on p "**********" at bounding box center [588, 157] width 177 height 29
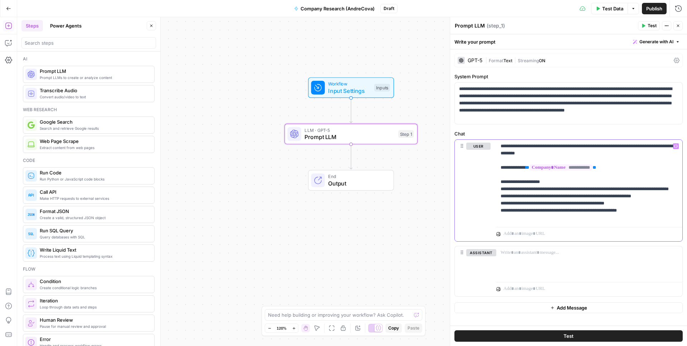
click at [657, 217] on p "**********" at bounding box center [588, 182] width 177 height 79
drag, startPoint x: 568, startPoint y: 237, endPoint x: 490, endPoint y: 234, distance: 78.4
click at [490, 234] on div "**********" at bounding box center [568, 201] width 227 height 123
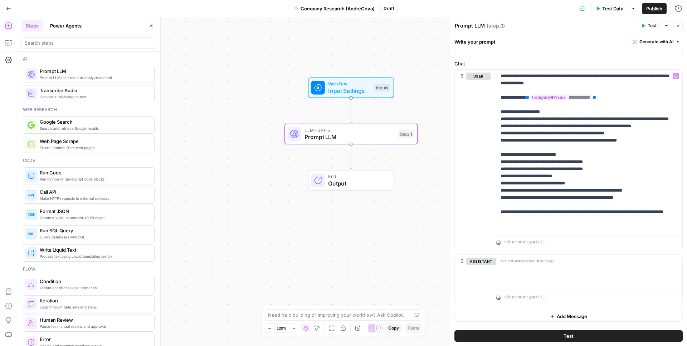
scroll to position [70, 0]
click at [679, 27] on icon "button" at bounding box center [678, 26] width 4 height 4
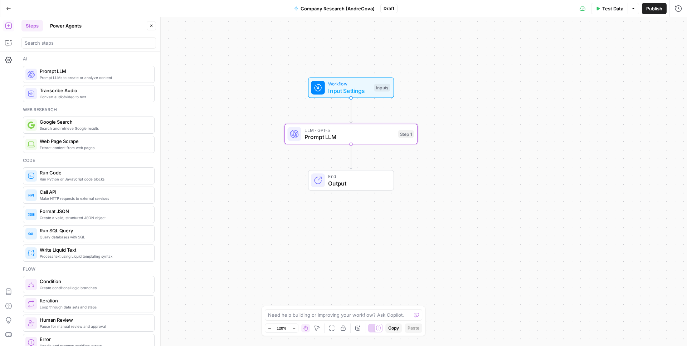
click at [335, 140] on span "Prompt LLM" at bounding box center [349, 137] width 90 height 9
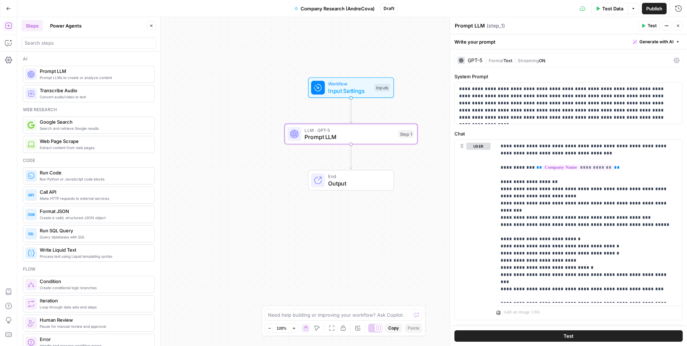
click at [680, 25] on button "Close" at bounding box center [677, 25] width 9 height 9
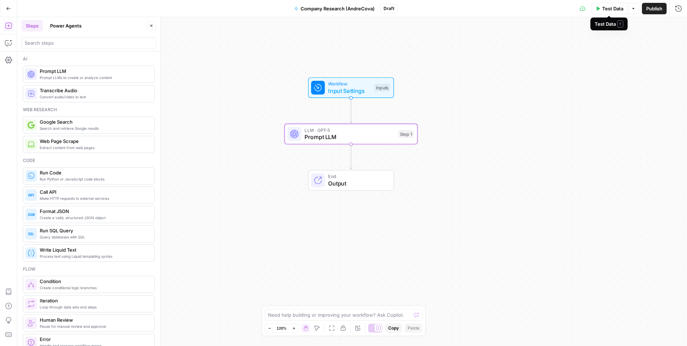
click at [604, 11] on span "Test Data" at bounding box center [612, 8] width 21 height 7
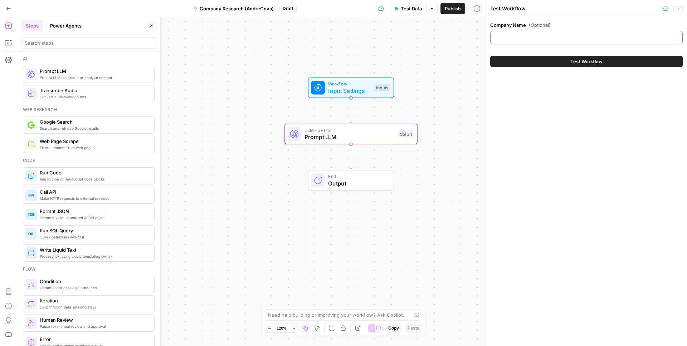
click at [574, 38] on input "Company Name (Optional)" at bounding box center [586, 37] width 183 height 7
click at [538, 38] on input "Company Name (Optional)" at bounding box center [586, 37] width 183 height 7
type input "Skyscanner"
click at [681, 9] on button "Close" at bounding box center [677, 8] width 9 height 9
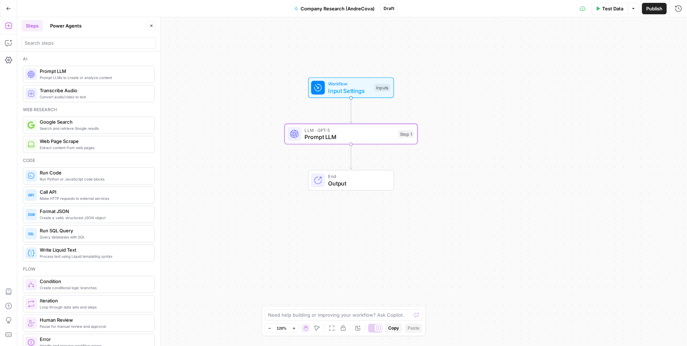
click at [356, 143] on div "LLM · GPT-5 Prompt LLM Step 1 Copy step Delete step Add Note Test" at bounding box center [350, 134] width 133 height 21
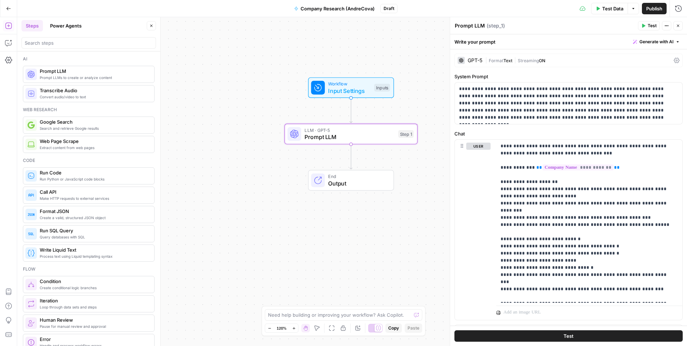
click at [643, 26] on icon "button" at bounding box center [643, 26] width 3 height 4
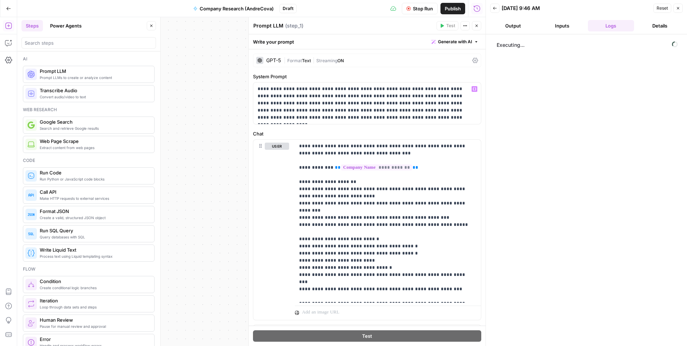
scroll to position [70, 0]
